Goal: Complete application form: Complete application form

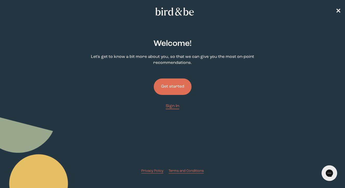
click at [175, 85] on button "Get started" at bounding box center [173, 86] width 38 height 16
click at [171, 86] on button "Get started" at bounding box center [173, 86] width 38 height 16
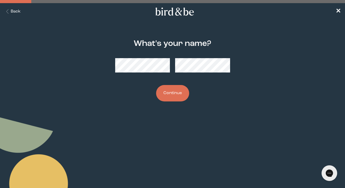
drag, startPoint x: 183, startPoint y: 75, endPoint x: 175, endPoint y: 93, distance: 19.6
click at [175, 93] on button "Continue" at bounding box center [172, 93] width 33 height 16
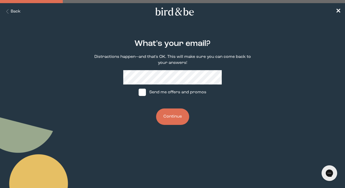
click at [171, 118] on button "Continue" at bounding box center [172, 116] width 33 height 16
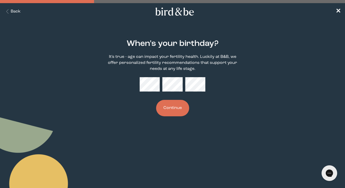
click at [173, 109] on button "Continue" at bounding box center [172, 108] width 33 height 16
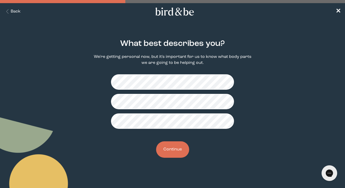
click at [169, 152] on button "Continue" at bounding box center [172, 149] width 33 height 16
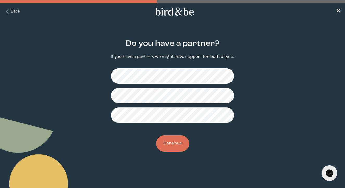
click at [171, 144] on button "Continue" at bounding box center [172, 143] width 33 height 16
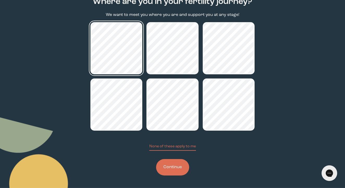
scroll to position [42, 0]
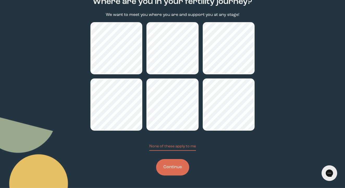
click at [165, 166] on button "Continue" at bounding box center [172, 167] width 33 height 16
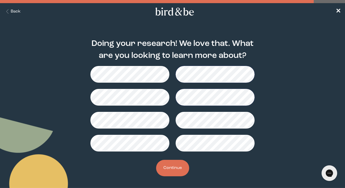
click at [171, 167] on button "Continue" at bounding box center [172, 168] width 33 height 16
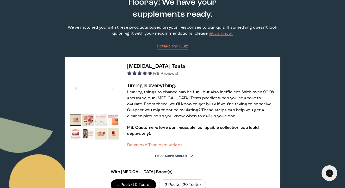
scroll to position [3, 0]
